Goal: Information Seeking & Learning: Learn about a topic

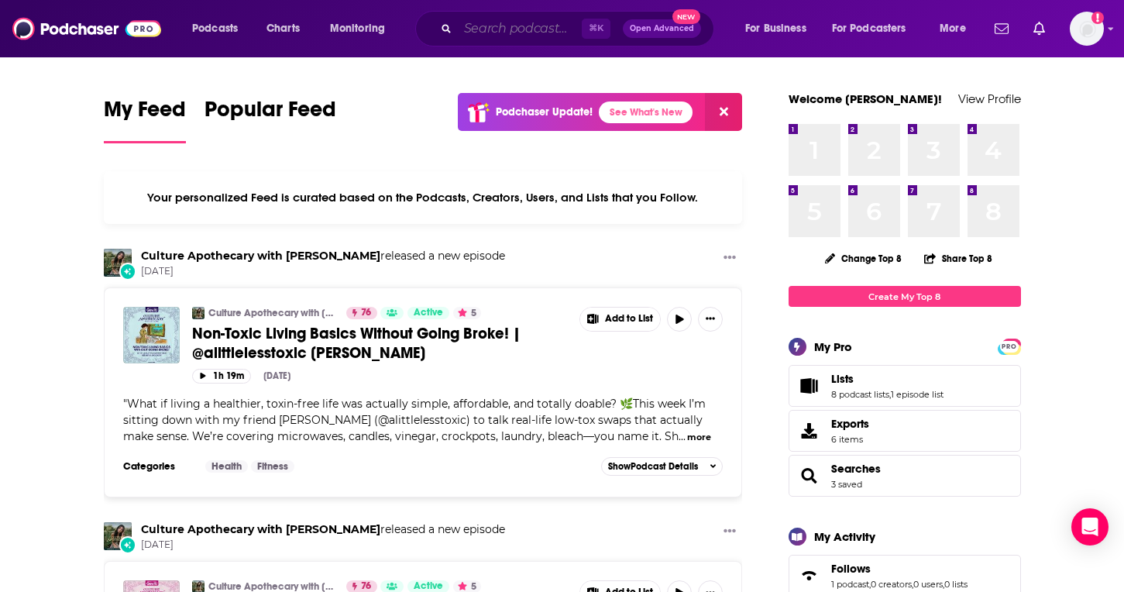
click at [497, 33] on input "Search podcasts, credits, & more..." at bounding box center [520, 28] width 124 height 25
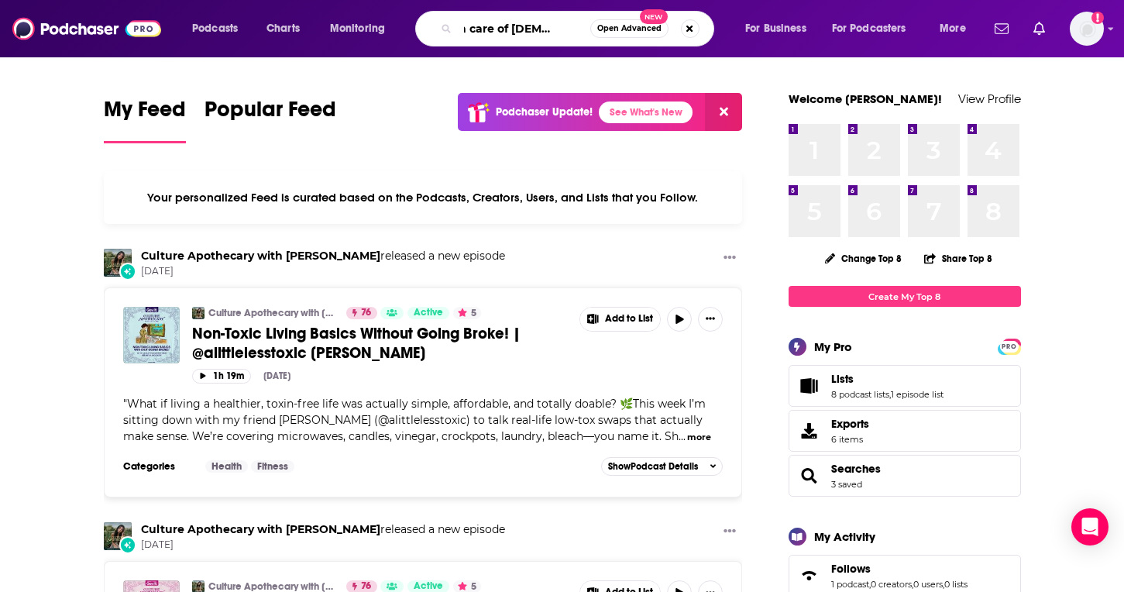
scroll to position [0, 33]
type input "takin care of [DEMOGRAPHIC_DATA] business"
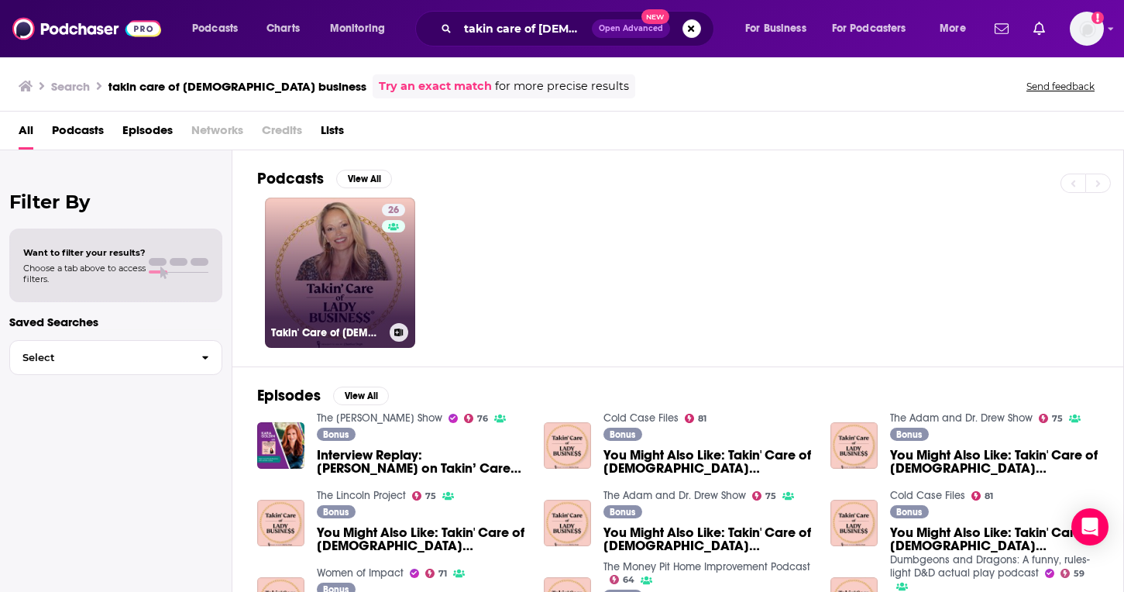
click at [311, 292] on link "26 Takin' Care of [DEMOGRAPHIC_DATA] Business®" at bounding box center [340, 273] width 150 height 150
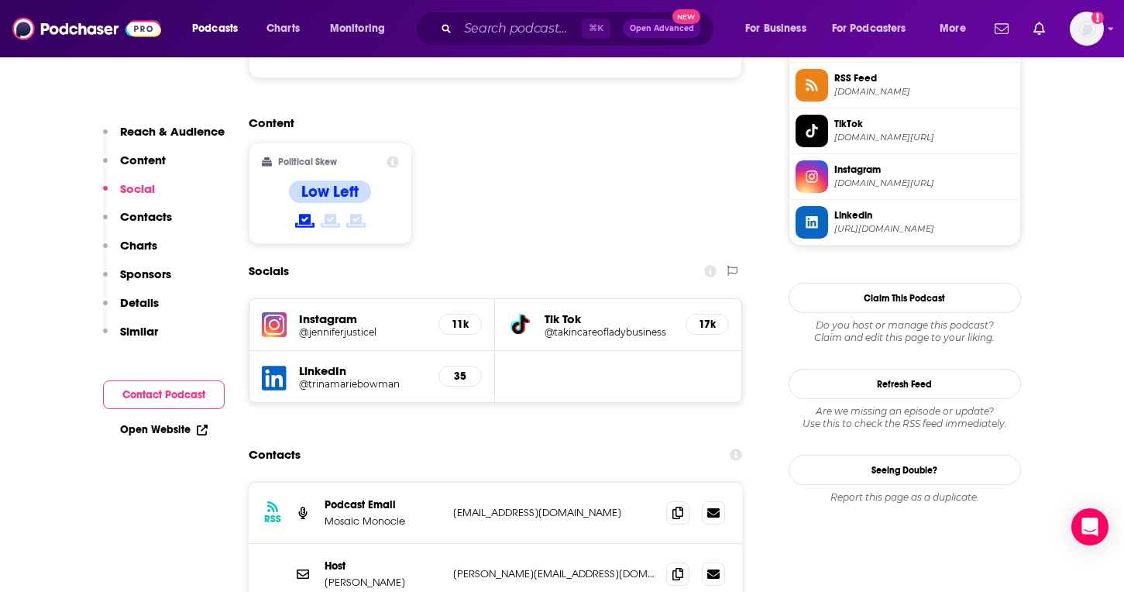
scroll to position [1179, 0]
